Goal: Information Seeking & Learning: Learn about a topic

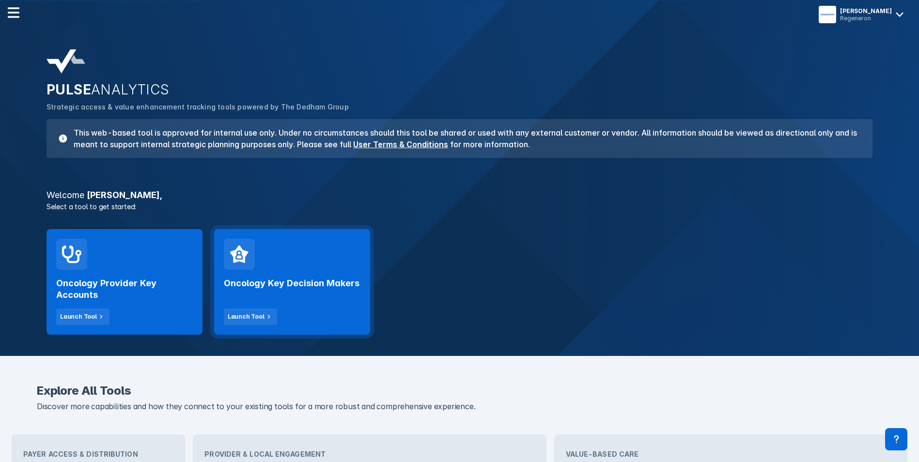
click at [261, 282] on h2 "Oncology Key Decision Makers" at bounding box center [292, 284] width 136 height 12
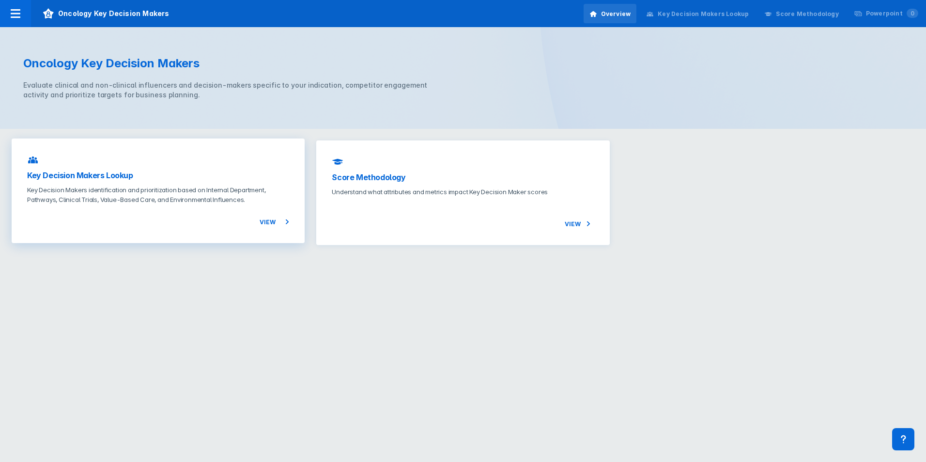
click at [117, 174] on h3 "Key Decision Makers Lookup" at bounding box center [158, 176] width 262 height 12
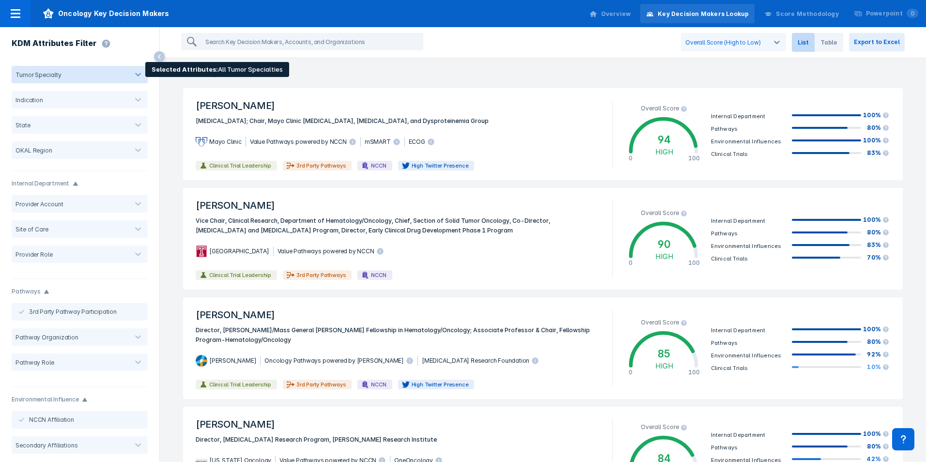
click at [101, 77] on div at bounding box center [94, 74] width 59 height 7
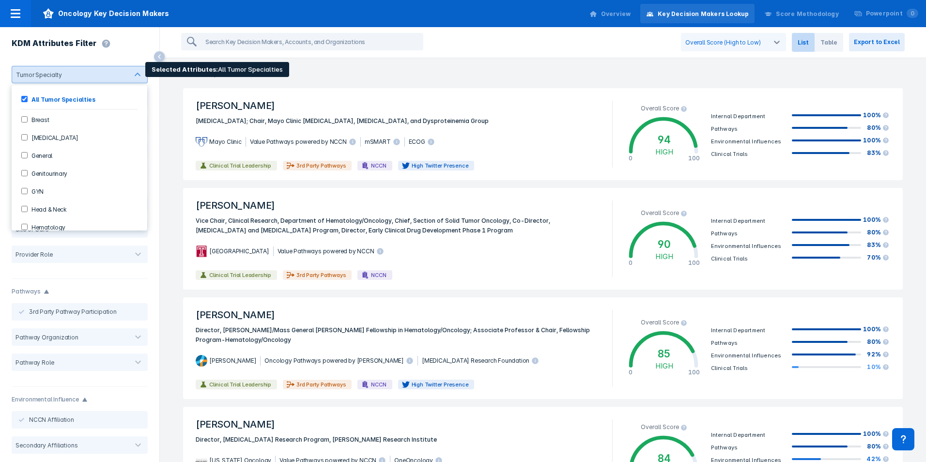
click at [104, 76] on div at bounding box center [95, 74] width 58 height 7
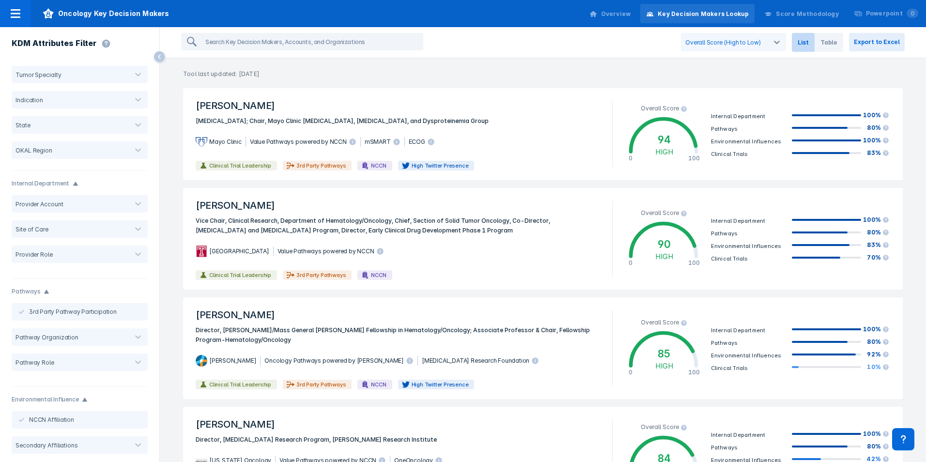
click at [617, 11] on div "Overview" at bounding box center [610, 14] width 53 height 20
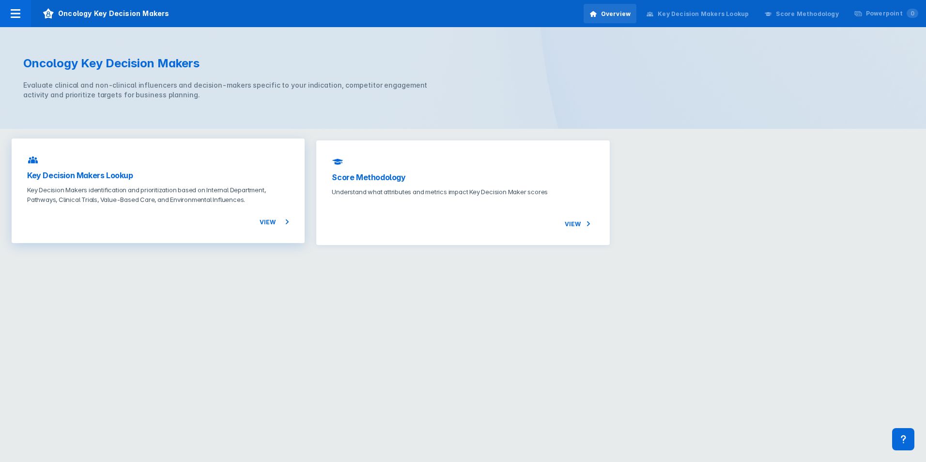
click at [105, 179] on h3 "Key Decision Makers Lookup" at bounding box center [158, 176] width 262 height 12
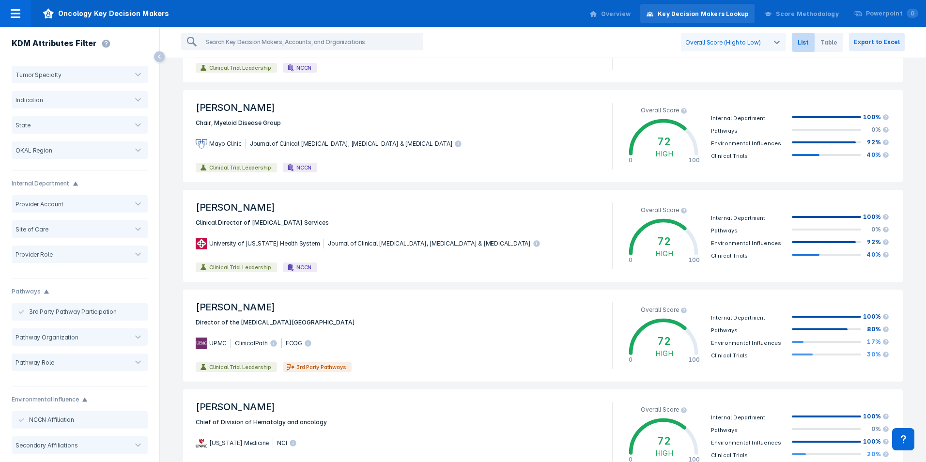
scroll to position [1699, 0]
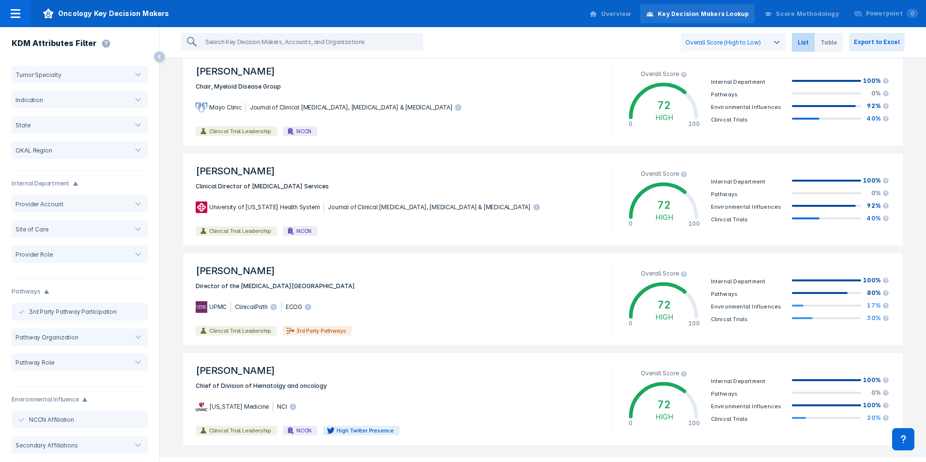
click at [512, 462] on div "2" at bounding box center [517, 470] width 12 height 11
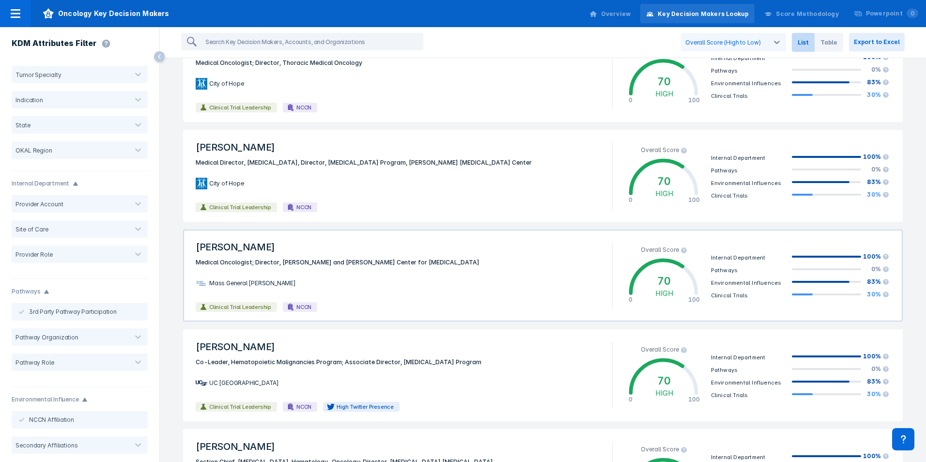
scroll to position [1670, 0]
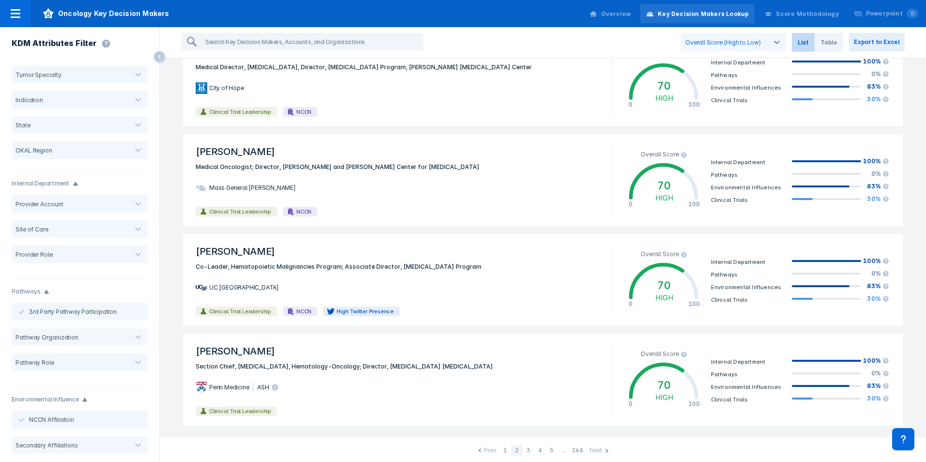
click at [523, 448] on div "3" at bounding box center [529, 450] width 12 height 11
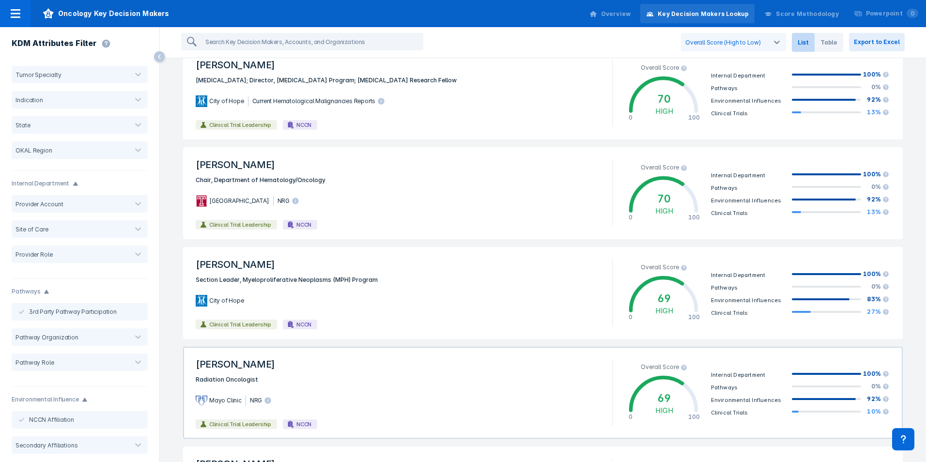
scroll to position [214, 0]
